Goal: Transaction & Acquisition: Purchase product/service

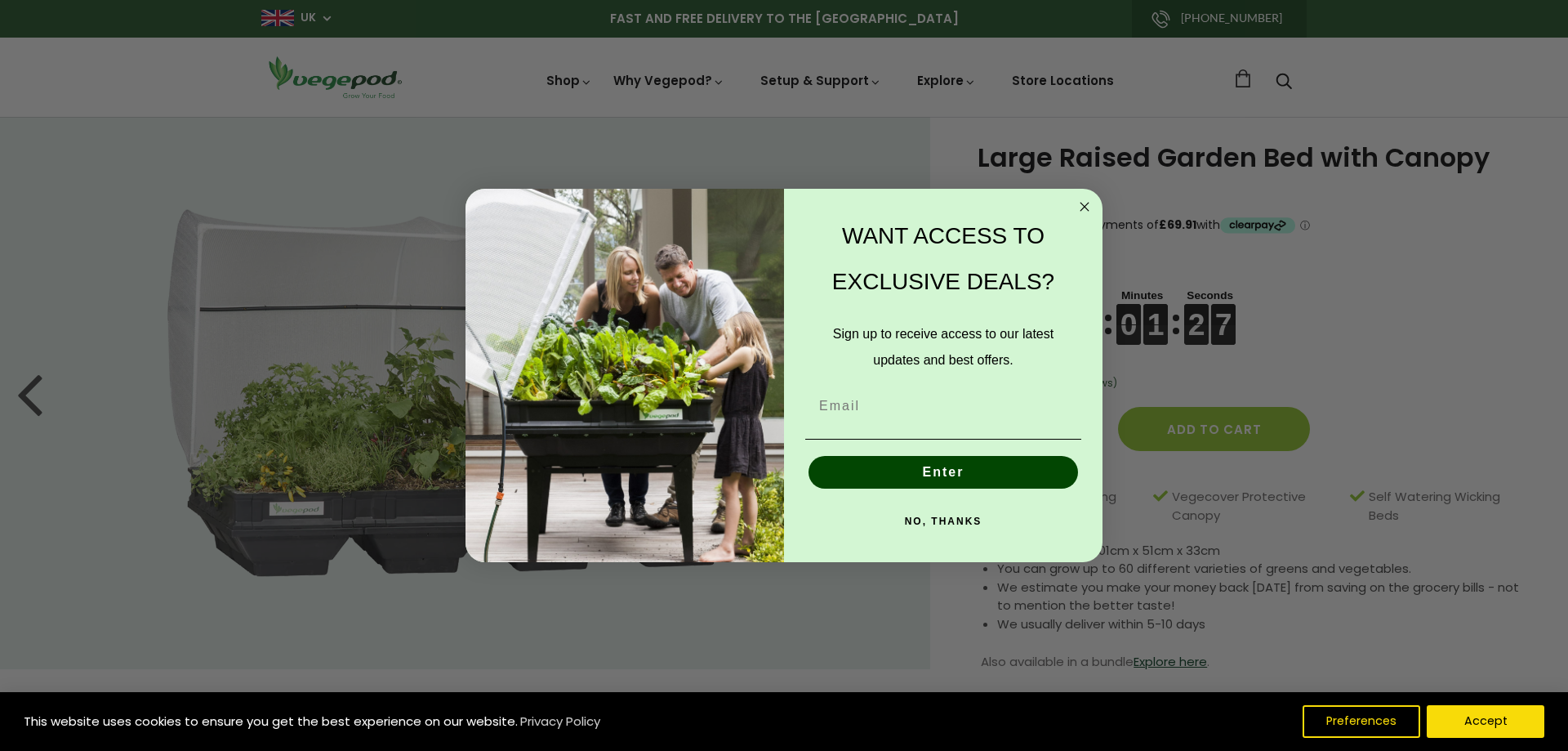
click at [1081, 202] on circle "Close dialog" at bounding box center [1084, 207] width 18 height 18
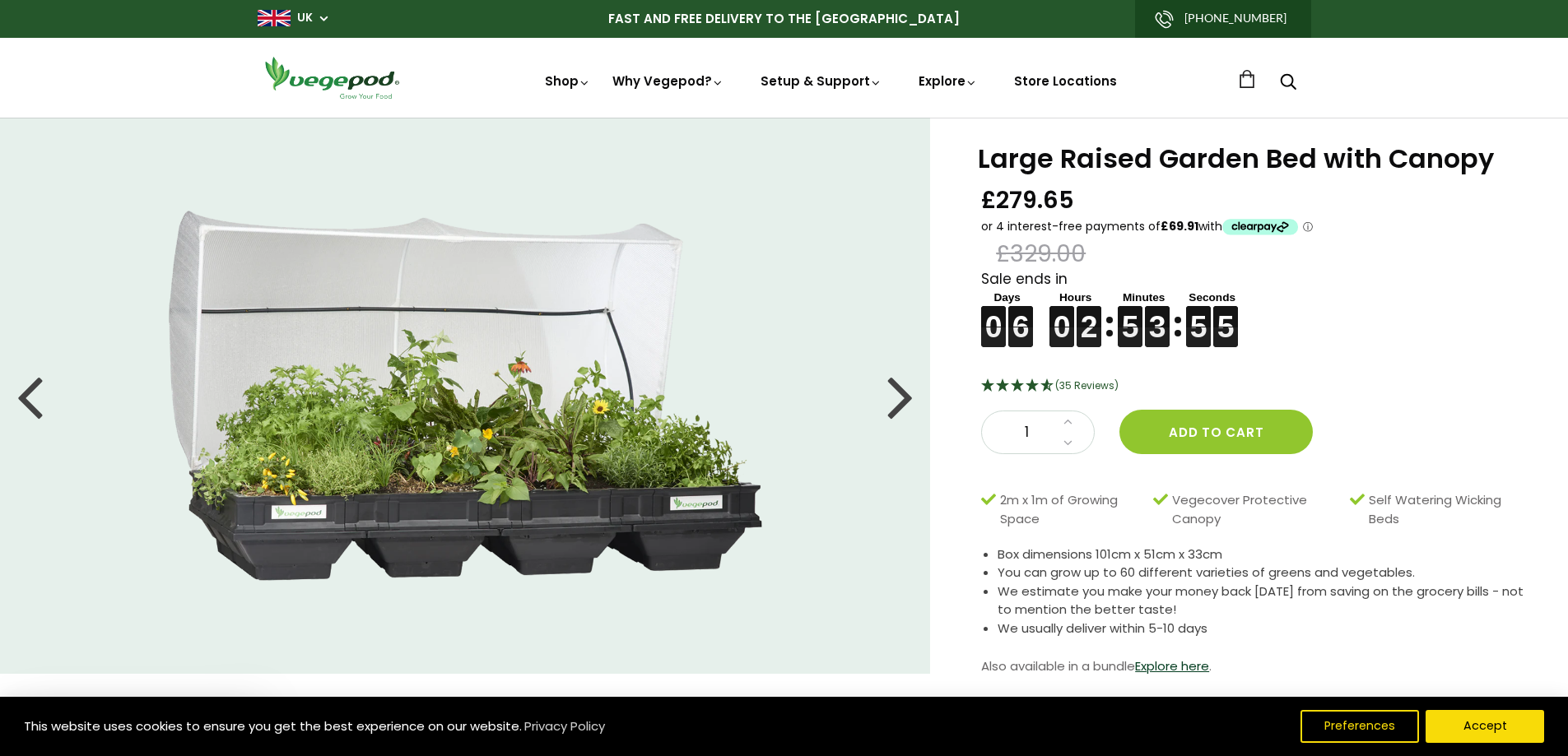
click at [1279, 73] on icon "Search" at bounding box center [1287, 81] width 17 height 20
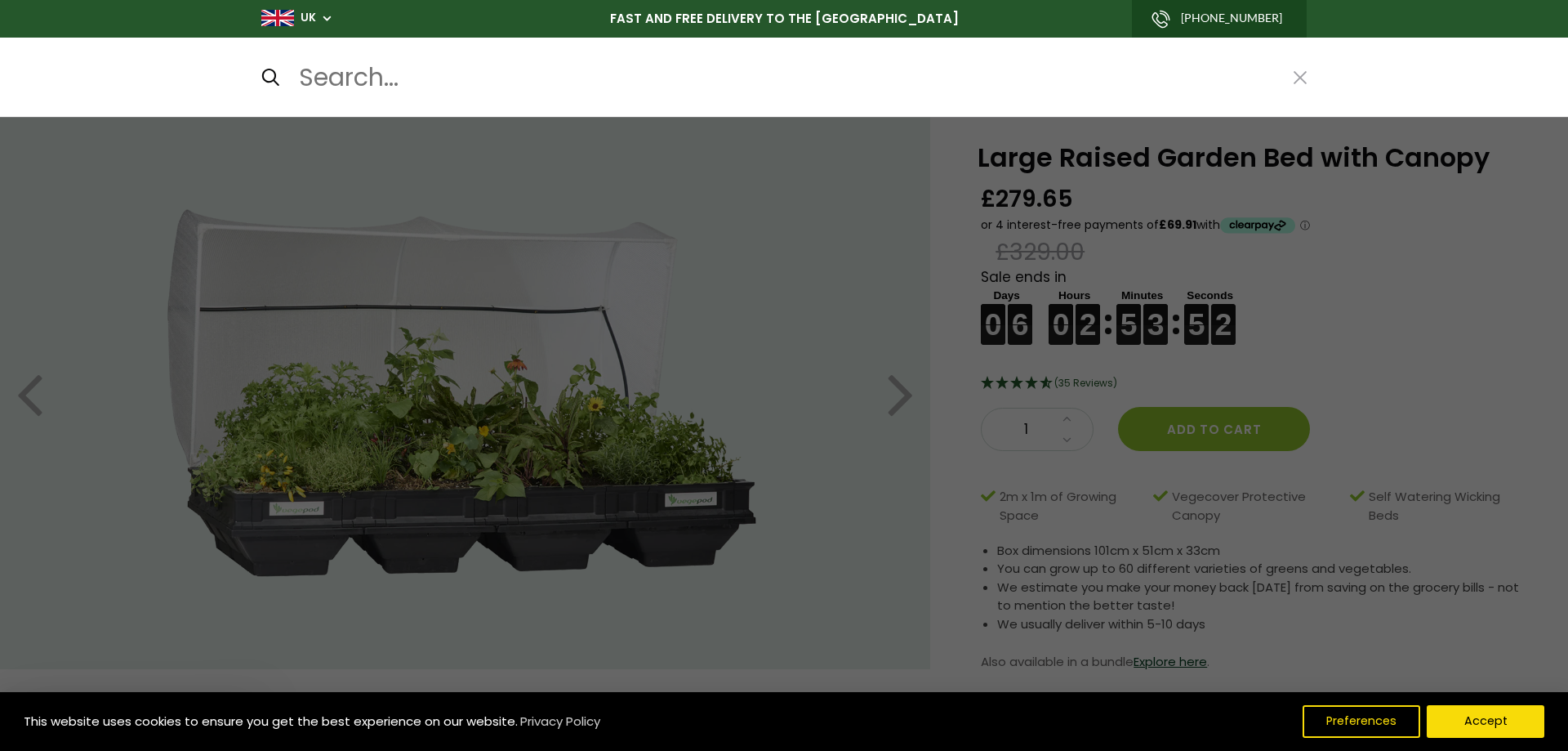
paste input "Large Stand"
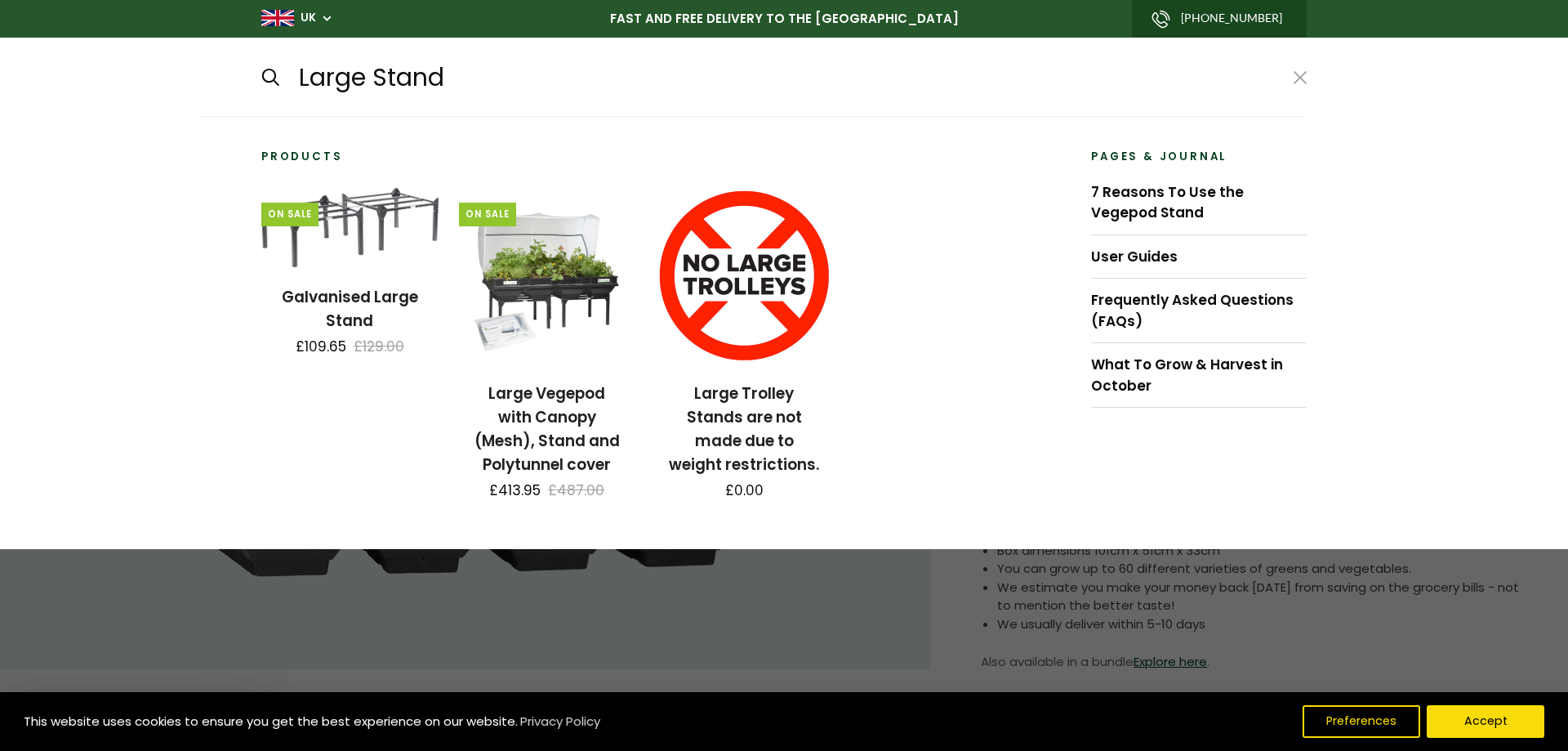
click at [260, 77] on input "submit" at bounding box center [260, 77] width 1 height 1
type input "Large Stand*"
